Goal: Book appointment/travel/reservation

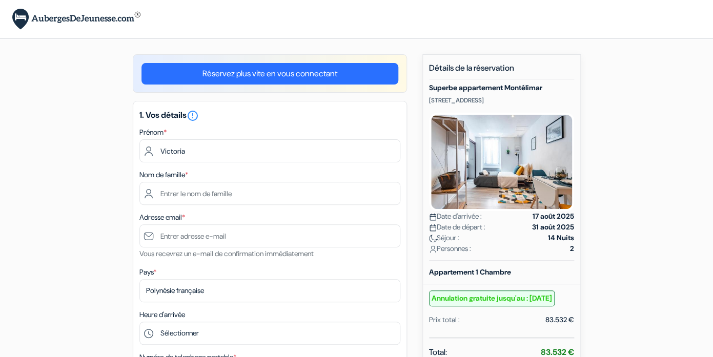
type input "Victoria"
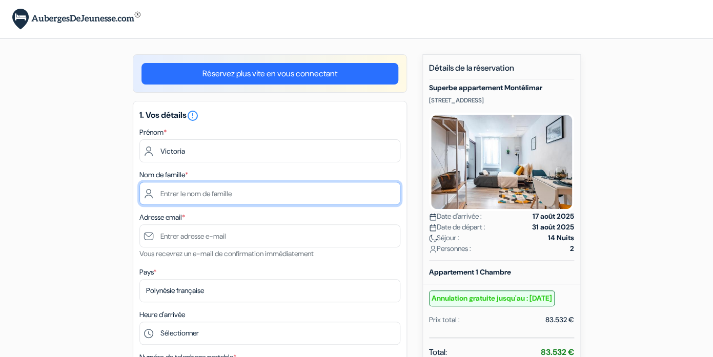
click at [187, 194] on input "text" at bounding box center [269, 193] width 261 height 23
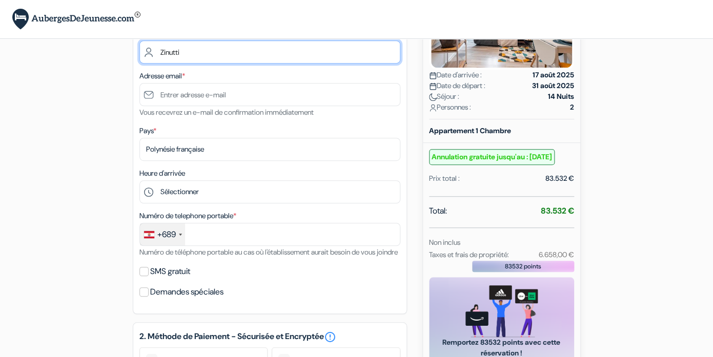
scroll to position [143, 0]
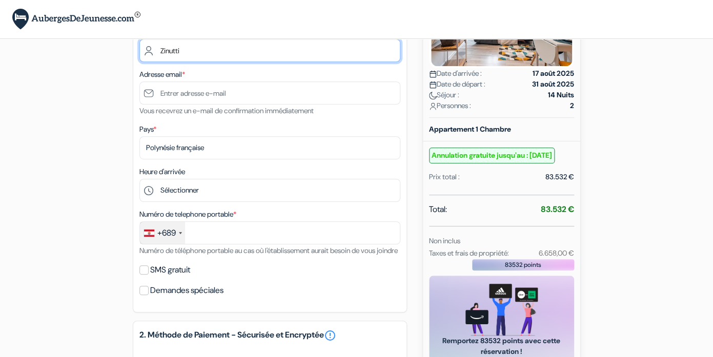
type input "Zinutti"
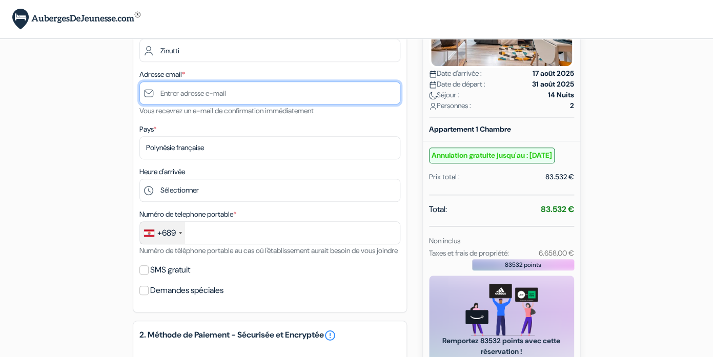
click at [168, 97] on input "text" at bounding box center [269, 93] width 261 height 23
type input "[EMAIL_ADDRESS][DOMAIN_NAME]"
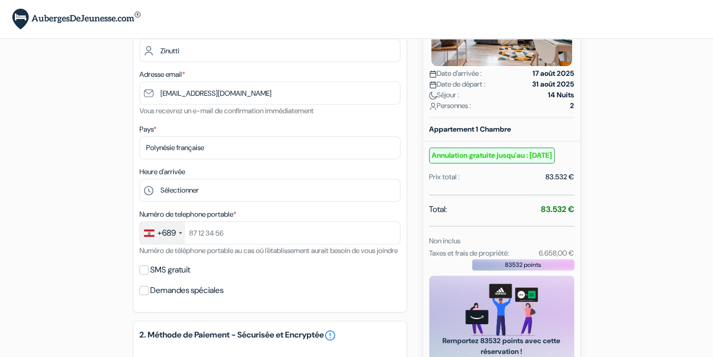
click at [181, 234] on div at bounding box center [180, 233] width 3 height 2
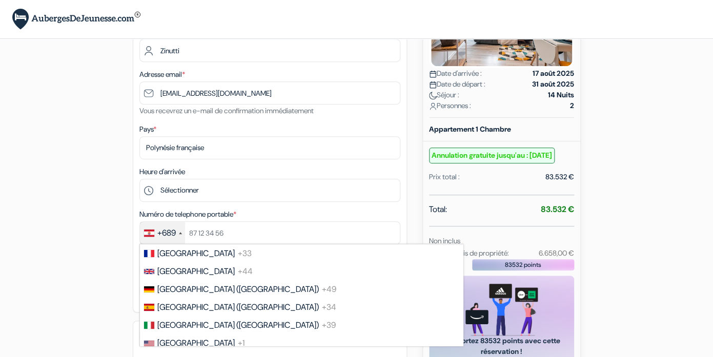
scroll to position [1437, 0]
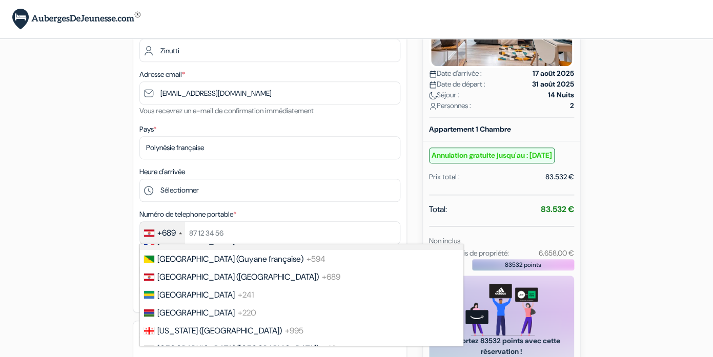
click at [176, 247] on span "[GEOGRAPHIC_DATA]" at bounding box center [195, 241] width 77 height 11
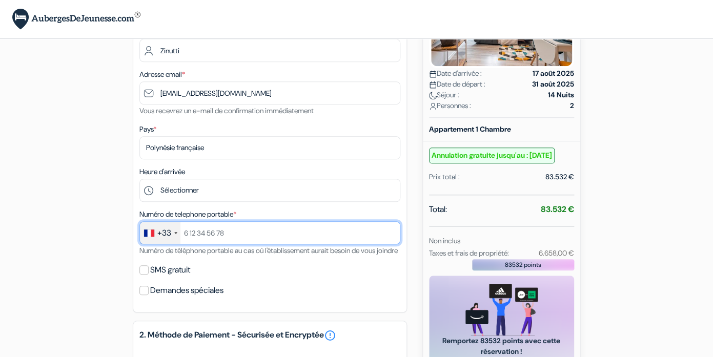
type input "è"
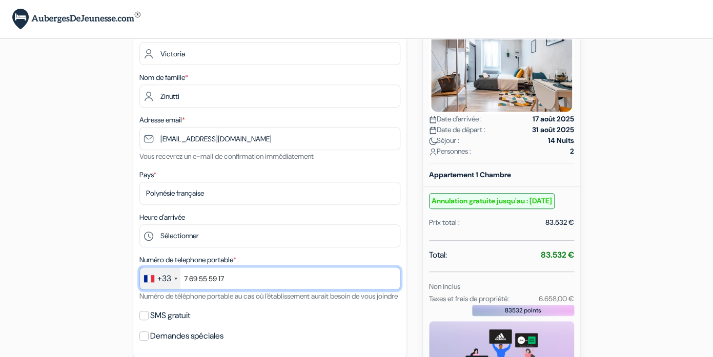
scroll to position [98, 0]
type input "7 69 55 59 17"
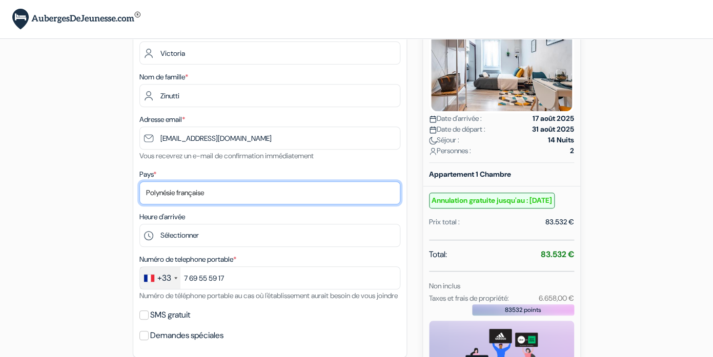
click at [219, 195] on select "Selectionner le pays Abkhazie [GEOGRAPHIC_DATA] [GEOGRAPHIC_DATA] [GEOGRAPHIC_D…" at bounding box center [269, 192] width 261 height 23
select select "fr"
click option "[GEOGRAPHIC_DATA]" at bounding box center [0, 0] width 0 height 0
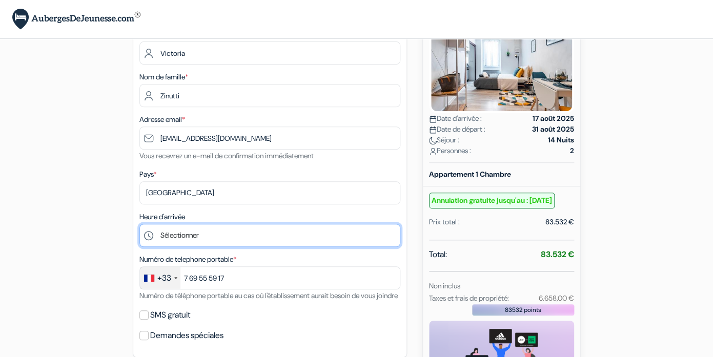
select select "15"
click option "15:00" at bounding box center [0, 0] width 0 height 0
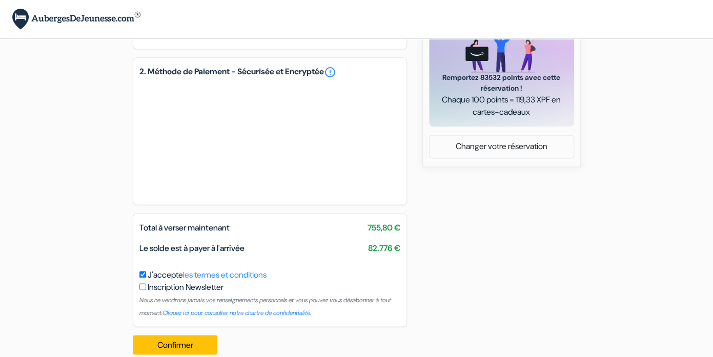
scroll to position [436, 0]
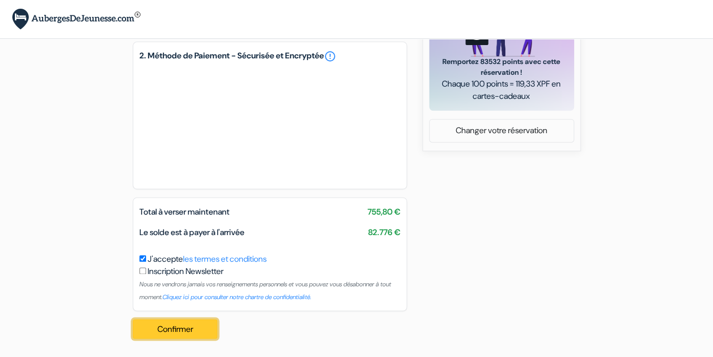
click at [171, 332] on button "Confirmer Loading..." at bounding box center [175, 328] width 85 height 19
click at [171, 324] on button "Confirmer Loading..." at bounding box center [175, 328] width 85 height 19
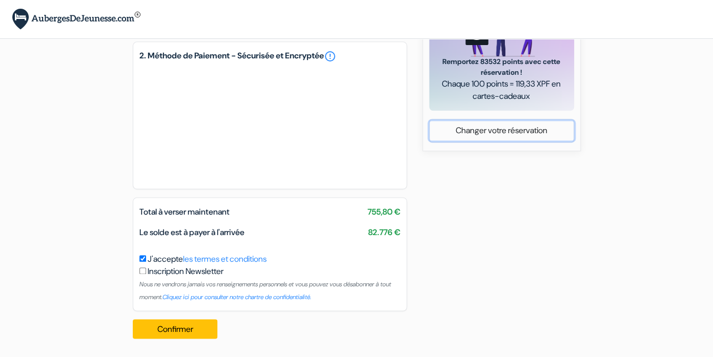
click at [525, 125] on link "Changer votre réservation" at bounding box center [502, 130] width 144 height 19
